Goal: Task Accomplishment & Management: Manage account settings

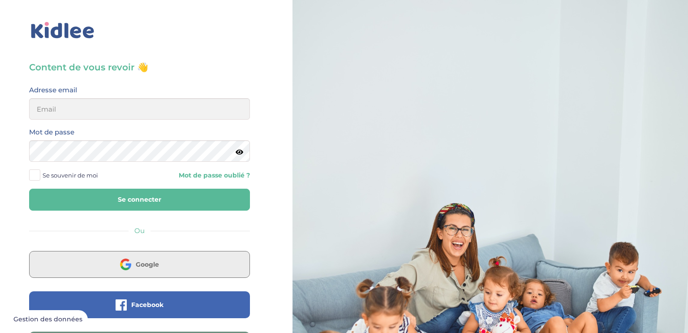
click at [164, 268] on button "Google" at bounding box center [139, 264] width 221 height 27
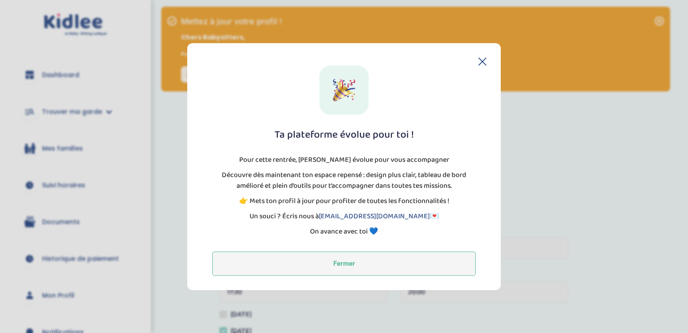
click at [346, 257] on button "Fermer" at bounding box center [343, 263] width 263 height 24
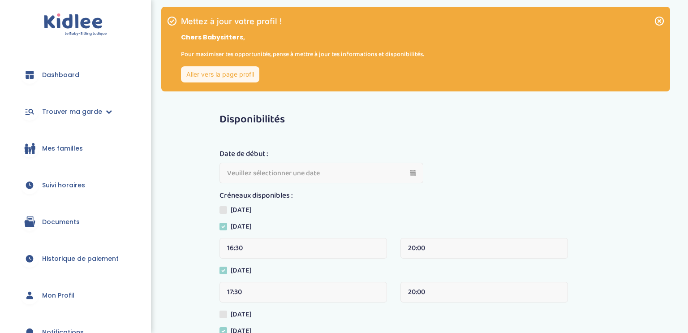
click at [91, 254] on span "Historique de paiement" at bounding box center [80, 258] width 77 height 9
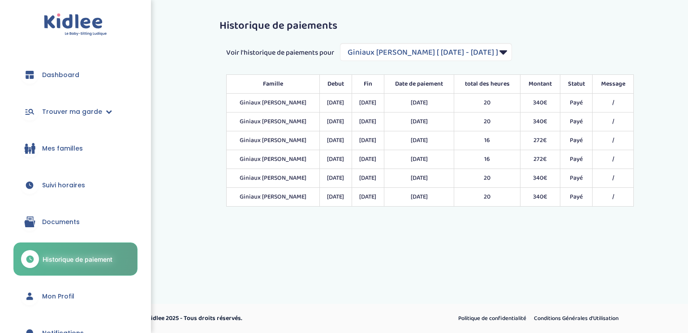
select select "1836"
click at [394, 47] on select "Filtrer par Contrat Giniaux [PERSON_NAME] [ [DATE] - [DATE] ]" at bounding box center [426, 52] width 172 height 18
click at [319, 45] on div "Voir l'historique de paiements pour Filtrer par Contrat Giniaux [PERSON_NAME] […" at bounding box center [429, 52] width 421 height 18
